Goal: Task Accomplishment & Management: Manage account settings

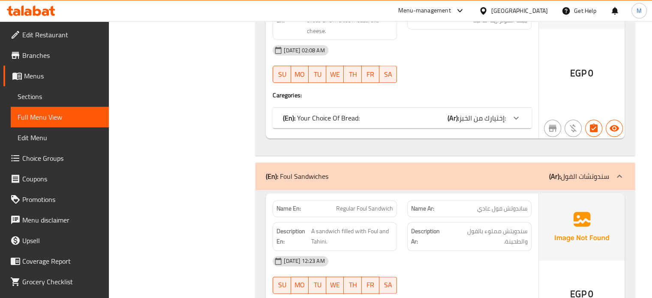
scroll to position [20502, 0]
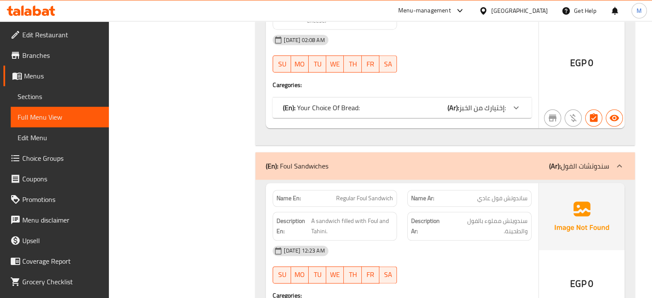
click at [376, 194] on span "Regular Foul Sandwich" at bounding box center [364, 198] width 57 height 9
click at [375, 194] on span "Regular Foul Sandwich" at bounding box center [364, 198] width 57 height 9
copy span "Regular Foul Sandwich"
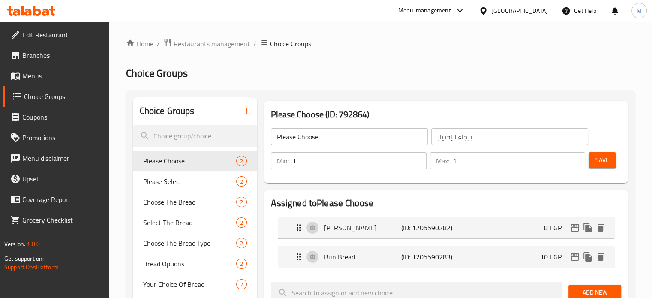
click at [246, 111] on icon "button" at bounding box center [247, 111] width 10 height 10
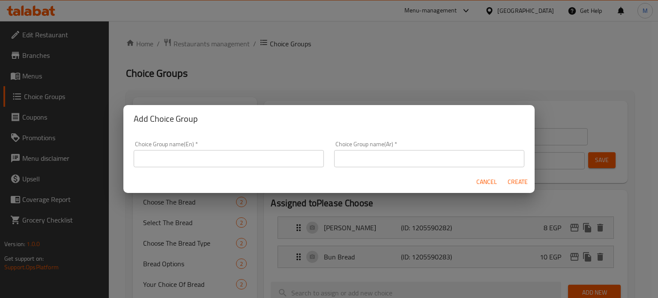
click at [358, 156] on input "text" at bounding box center [429, 158] width 190 height 17
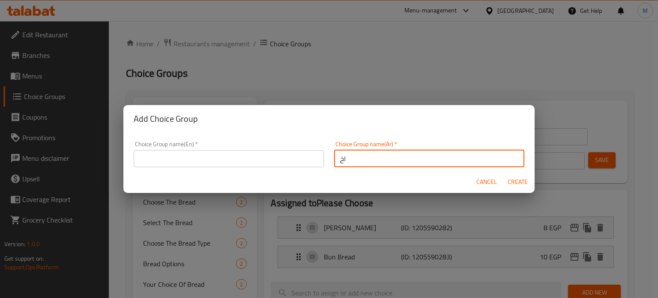
type input "ا"
type input "اختيارك من الفول العادى"
click at [222, 154] on input "text" at bounding box center [229, 158] width 190 height 17
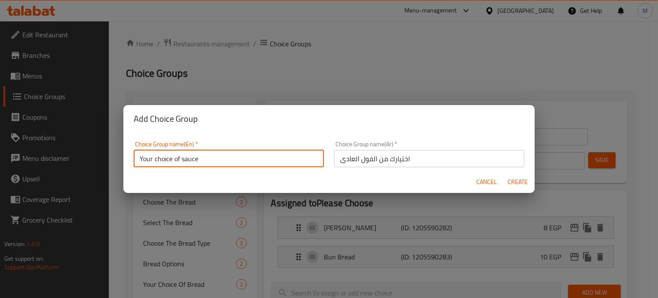
drag, startPoint x: 206, startPoint y: 154, endPoint x: 192, endPoint y: 159, distance: 14.8
click at [192, 159] on input "Your choice of sauce" at bounding box center [229, 158] width 190 height 17
click at [190, 158] on input "Your choice of sauce" at bounding box center [229, 158] width 190 height 17
paste input "Regular Foul Sandwich"
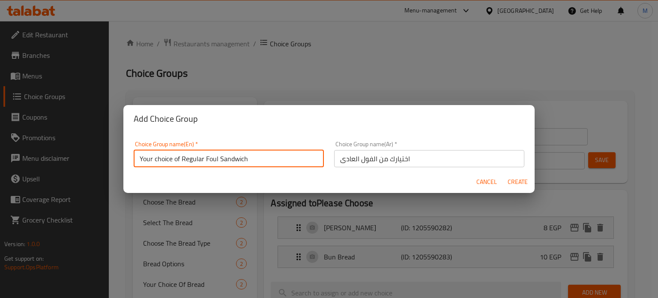
type input "Your choice of Regular Foul Sandwich"
click at [518, 181] on span "Create" at bounding box center [517, 181] width 21 height 11
type input "Your choice of Regular Foul Sandwich"
type input "اختيارك من الفول العادى"
type input "0"
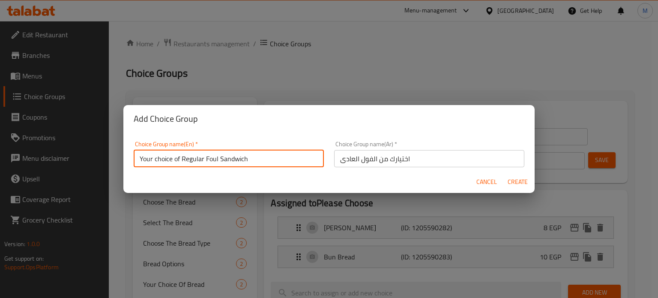
type input "0"
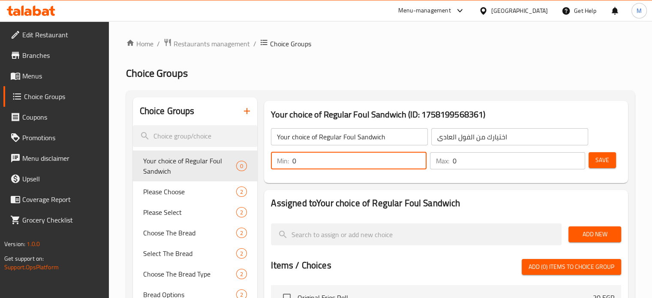
drag, startPoint x: 318, startPoint y: 162, endPoint x: 286, endPoint y: 152, distance: 33.6
click at [288, 154] on div "Min: 0 ​" at bounding box center [348, 160] width 155 height 17
type input "1"
click at [444, 162] on div "Max: 0 ​" at bounding box center [507, 160] width 155 height 17
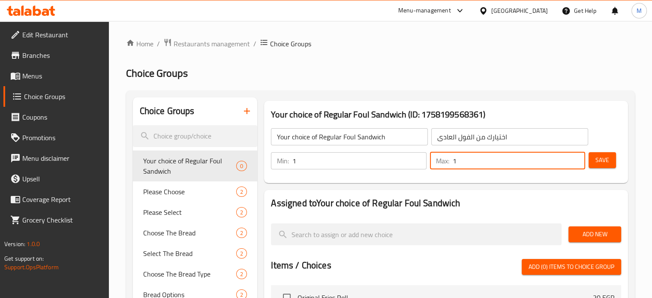
type input "1"
click at [592, 238] on span "Add New" at bounding box center [594, 234] width 39 height 11
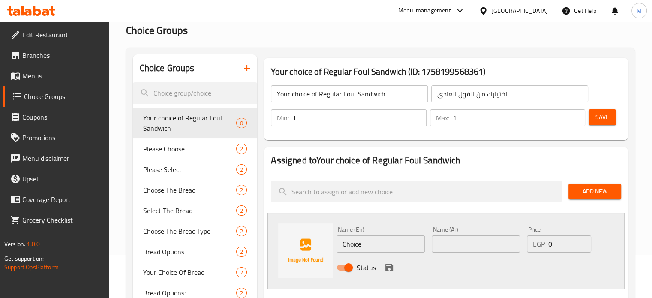
scroll to position [57, 0]
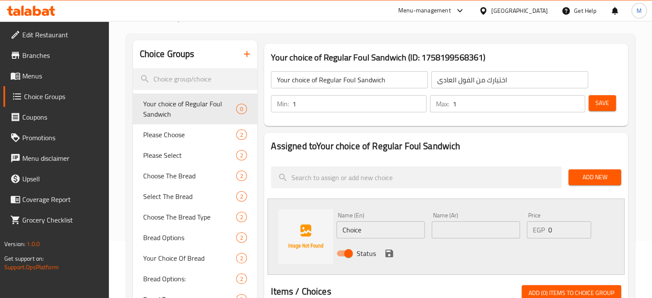
click at [464, 226] on input "text" at bounding box center [475, 229] width 88 height 17
type input "a"
type input "شامى"
click at [374, 227] on input "Choice" at bounding box center [380, 229] width 88 height 17
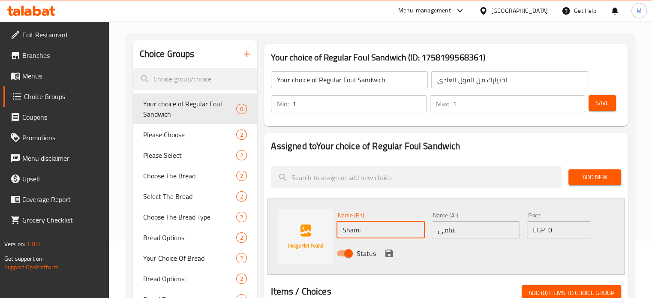
type input "Shami"
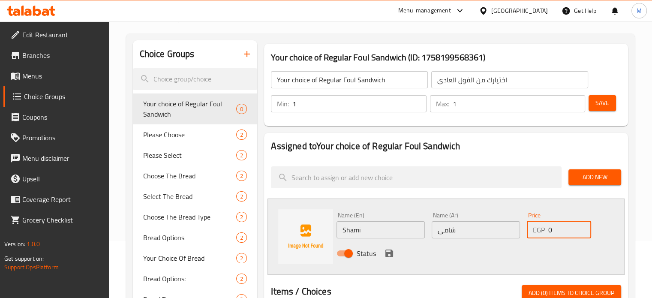
drag, startPoint x: 552, startPoint y: 227, endPoint x: 536, endPoint y: 227, distance: 15.4
click at [537, 227] on div "EGP 0 Price" at bounding box center [558, 229] width 64 height 17
type input "6"
click at [389, 253] on icon "save" at bounding box center [389, 253] width 8 height 8
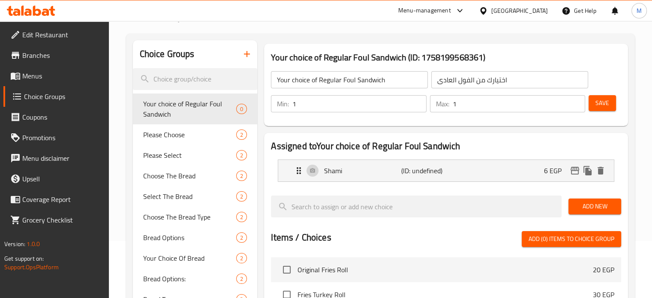
click at [583, 207] on span "Add New" at bounding box center [594, 206] width 39 height 11
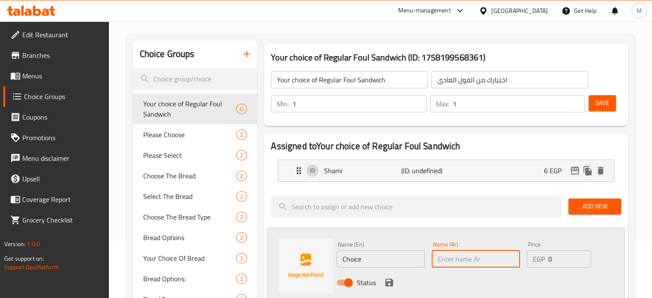
click at [464, 257] on input "text" at bounding box center [475, 258] width 88 height 17
type input ";"
type input "كيزر"
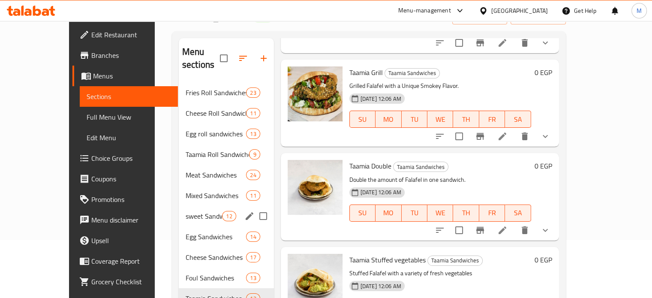
scroll to position [57, 0]
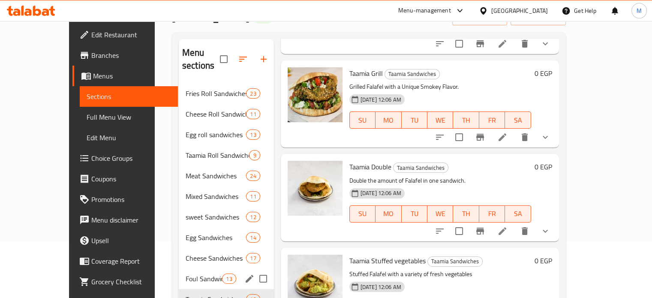
click at [185, 273] on span "Foul Sandwiches" at bounding box center [203, 278] width 36 height 10
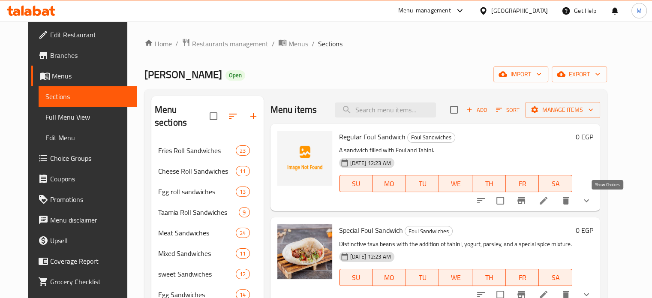
click at [589, 201] on icon "show more" at bounding box center [585, 200] width 5 height 3
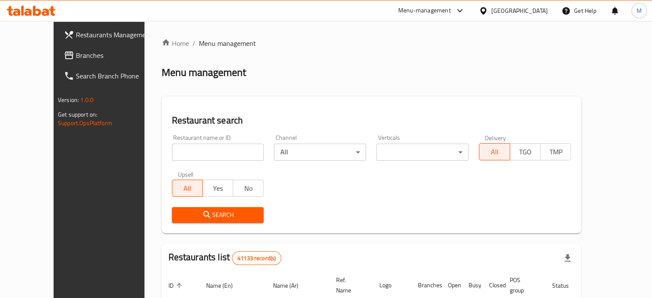
click at [197, 157] on input "search" at bounding box center [218, 152] width 92 height 17
type input "monginis"
click at [194, 215] on span "Search" at bounding box center [218, 214] width 78 height 11
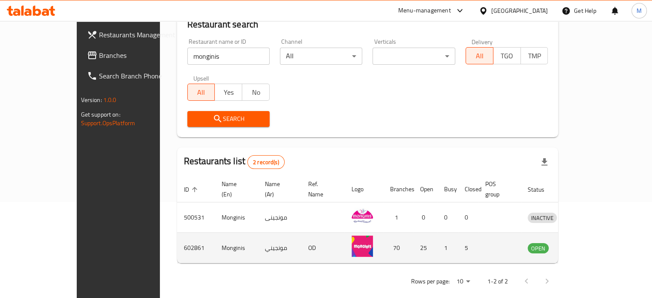
scroll to position [97, 0]
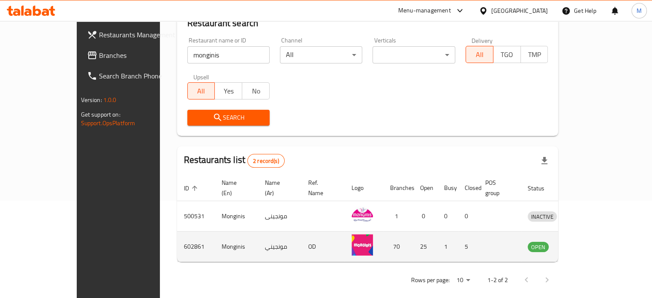
click at [582, 245] on icon "enhanced table" at bounding box center [580, 246] width 3 height 3
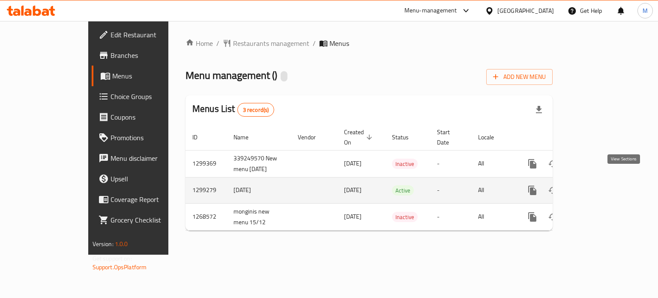
click at [599, 185] on icon "enhanced table" at bounding box center [594, 190] width 10 height 10
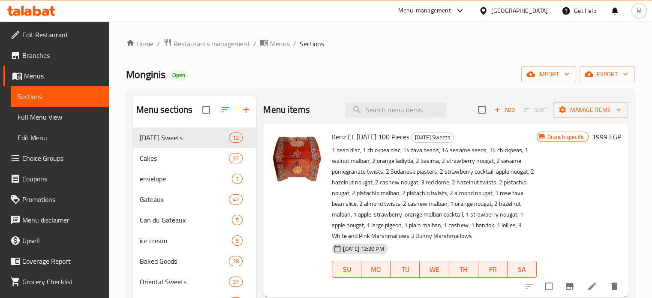
click at [44, 56] on span "Branches" at bounding box center [62, 55] width 80 height 10
